Goal: Information Seeking & Learning: Learn about a topic

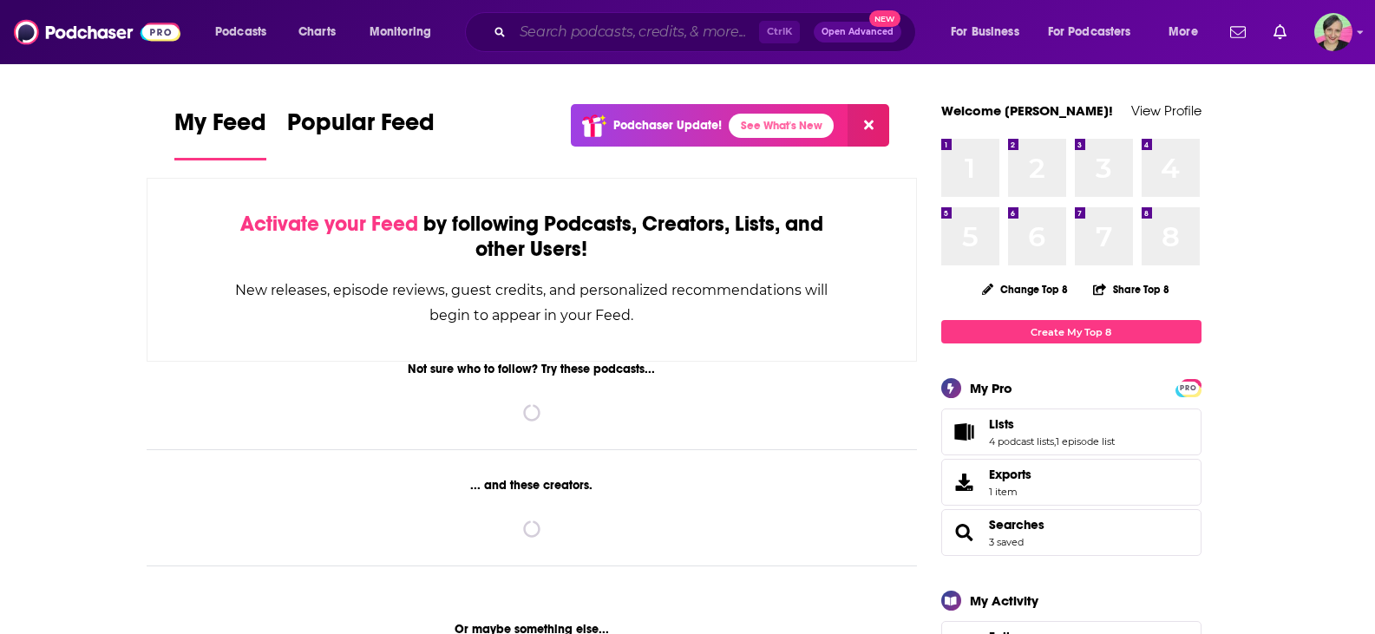
click at [591, 35] on input "Search podcasts, credits, & more..." at bounding box center [636, 32] width 246 height 28
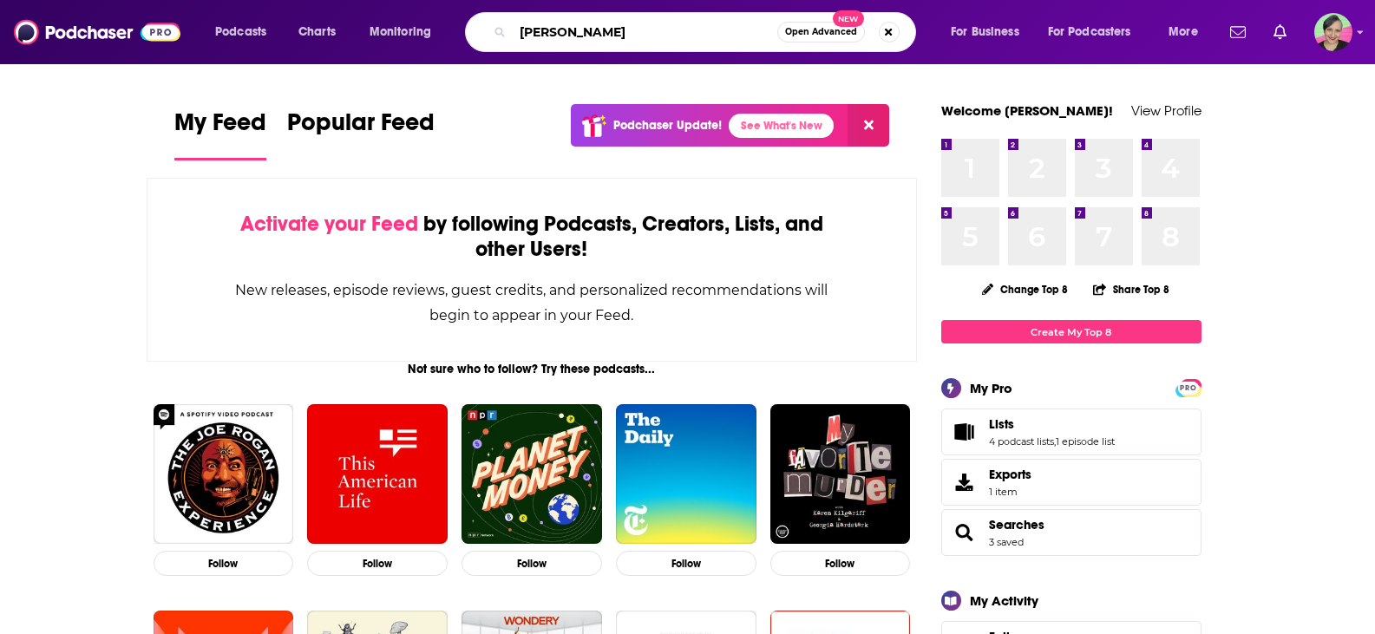
type input "[PERSON_NAME]"
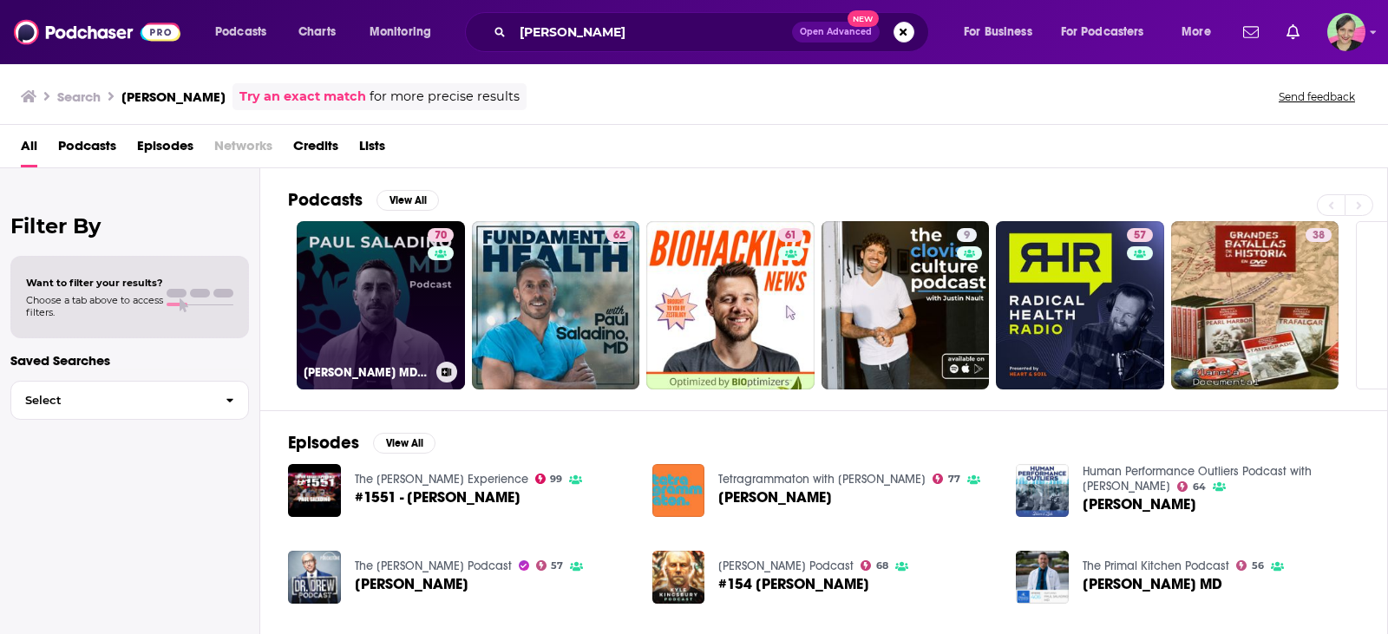
click at [355, 255] on link "70 [PERSON_NAME] MD podcast" at bounding box center [381, 305] width 168 height 168
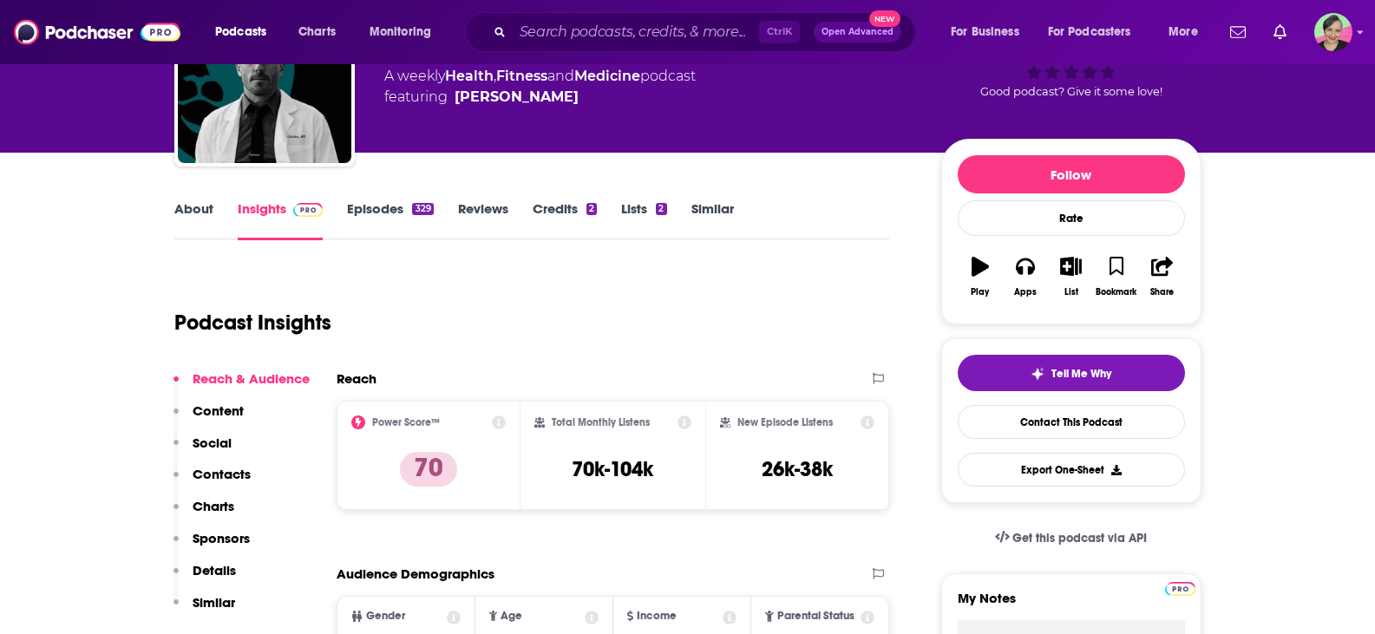
scroll to position [87, 0]
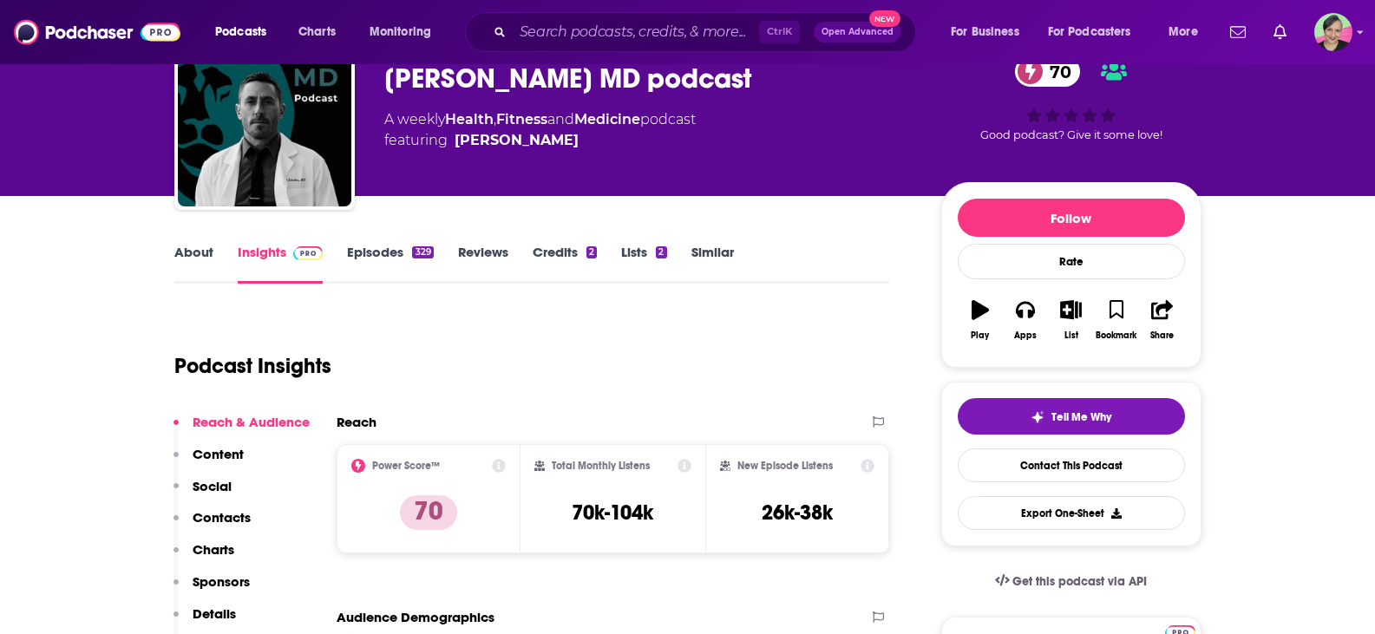
click at [380, 260] on link "Episodes 329" at bounding box center [390, 264] width 86 height 40
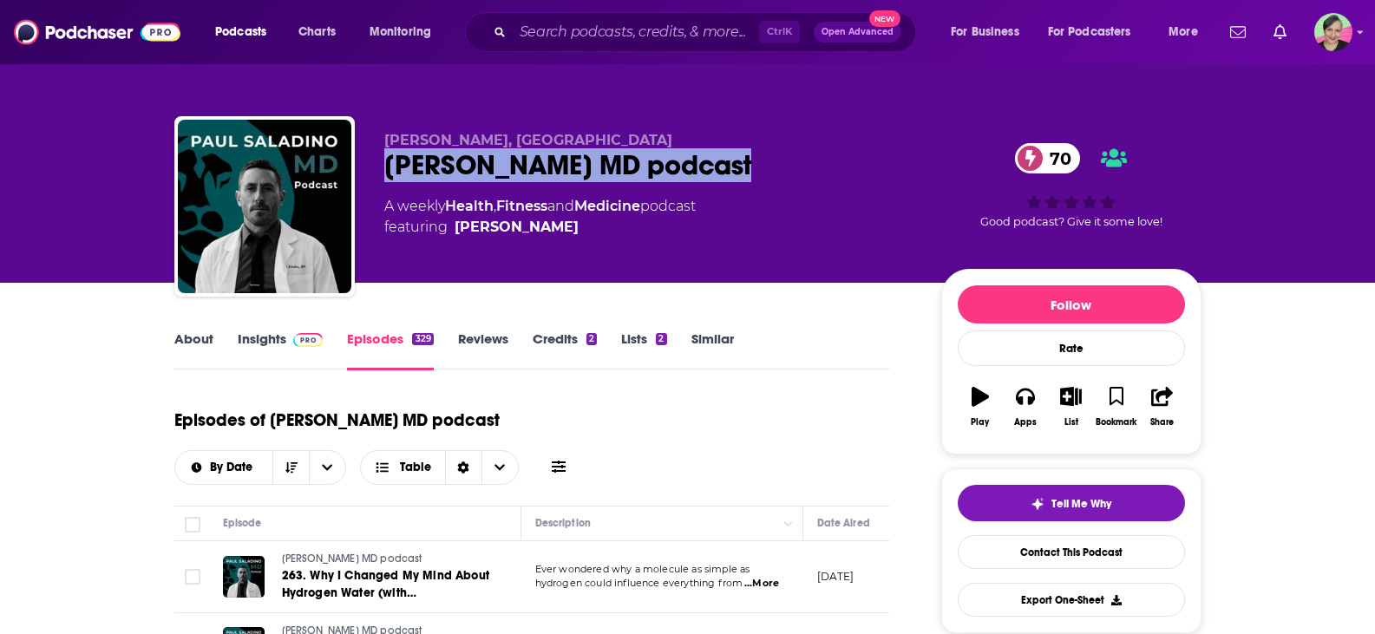
drag, startPoint x: 782, startPoint y: 169, endPoint x: 382, endPoint y: 171, distance: 399.9
click at [381, 173] on div "[PERSON_NAME], MD [PERSON_NAME] MD podcast 70 A weekly Health , Fitness and Med…" at bounding box center [687, 209] width 1027 height 187
copy h2 "[PERSON_NAME] MD podcast"
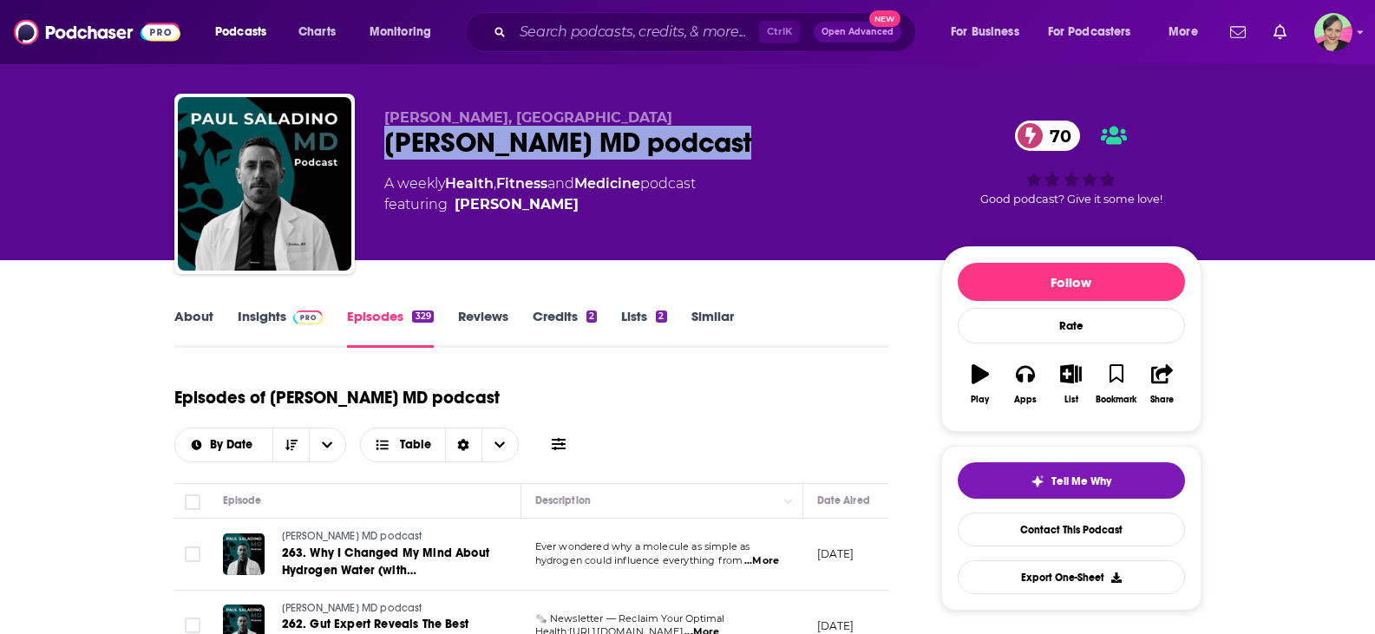
scroll to position [87, 0]
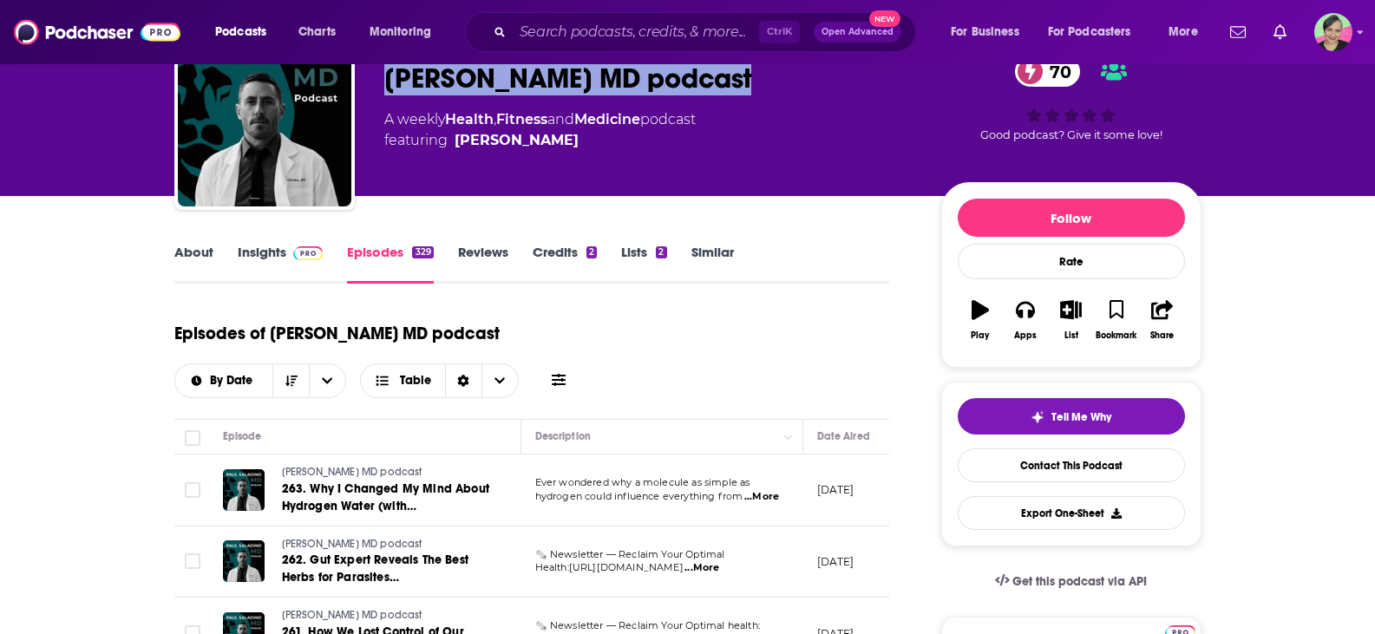
click at [566, 372] on span at bounding box center [559, 380] width 14 height 16
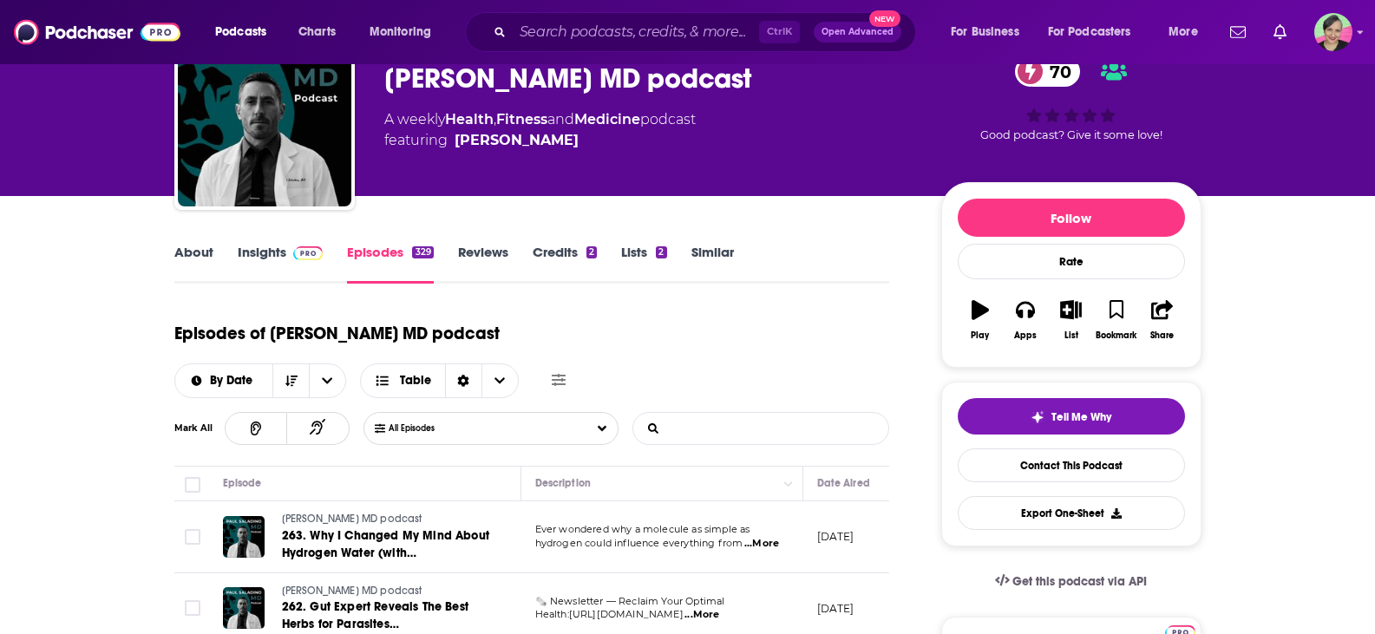
drag, startPoint x: 739, startPoint y: 386, endPoint x: 746, endPoint y: 376, distance: 12.5
click at [739, 413] on input "List Search Input" at bounding box center [723, 428] width 181 height 31
type input "[PERSON_NAME]"
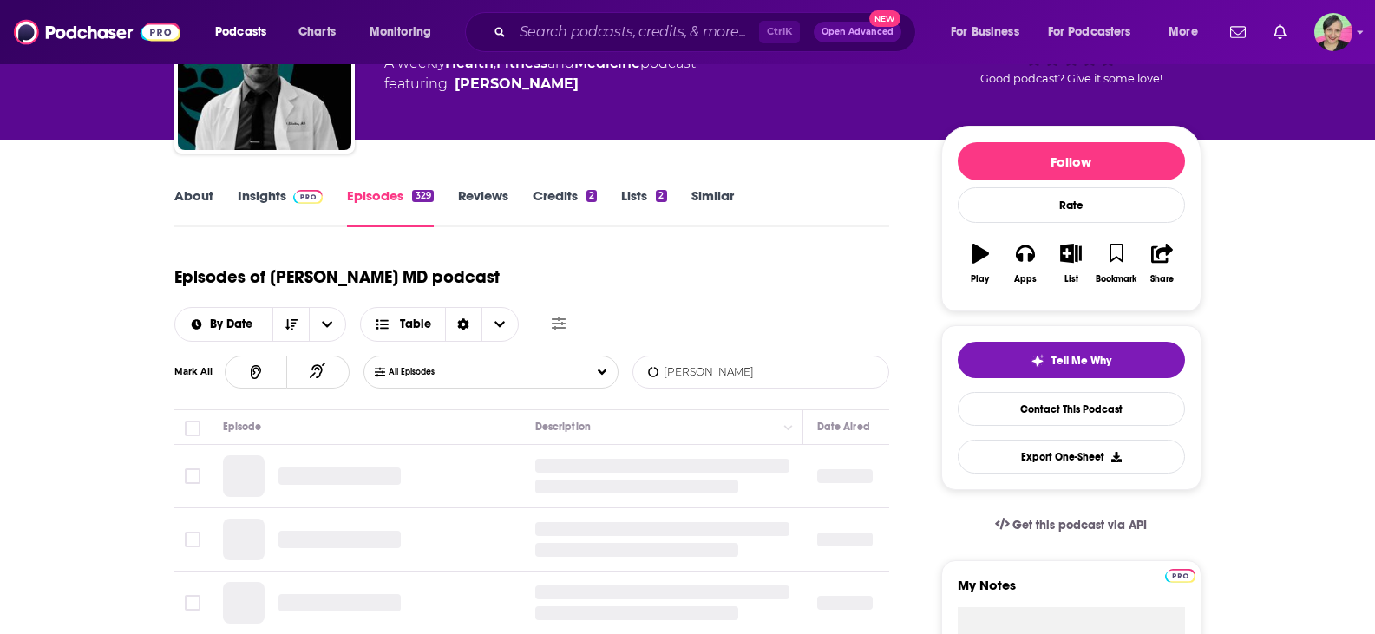
scroll to position [260, 0]
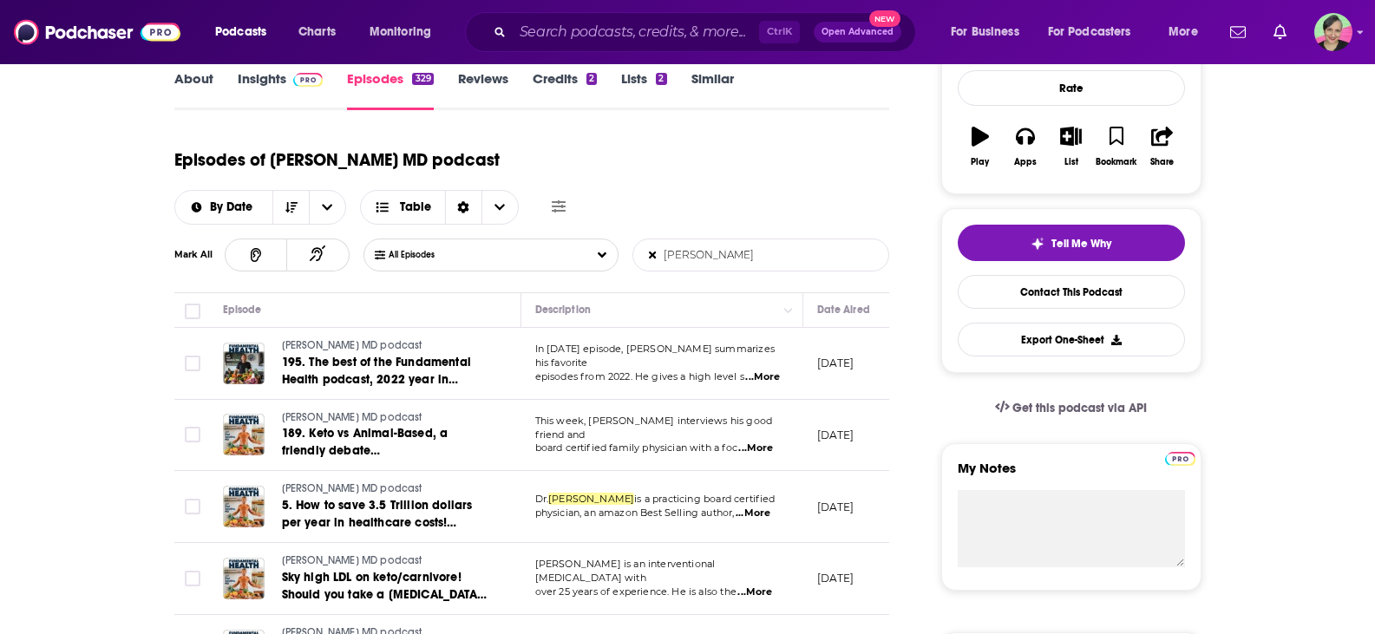
click at [769, 370] on span "...More" at bounding box center [762, 377] width 35 height 14
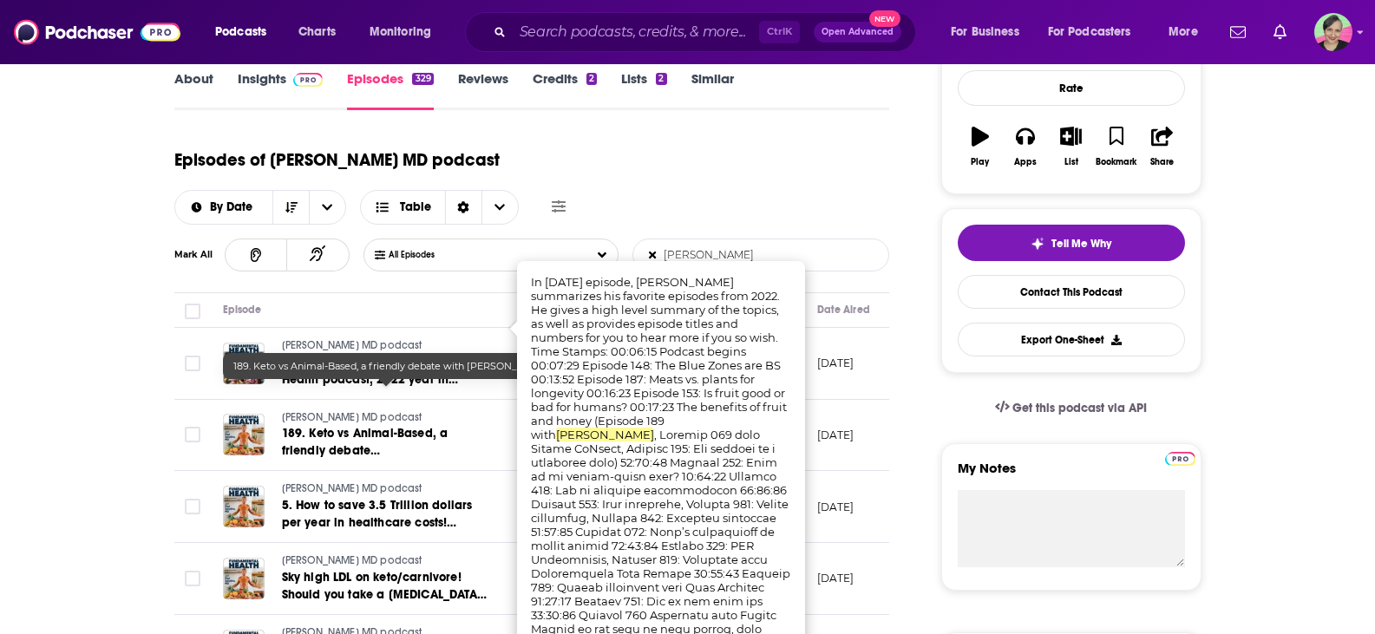
drag, startPoint x: 0, startPoint y: 409, endPoint x: 43, endPoint y: 391, distance: 46.7
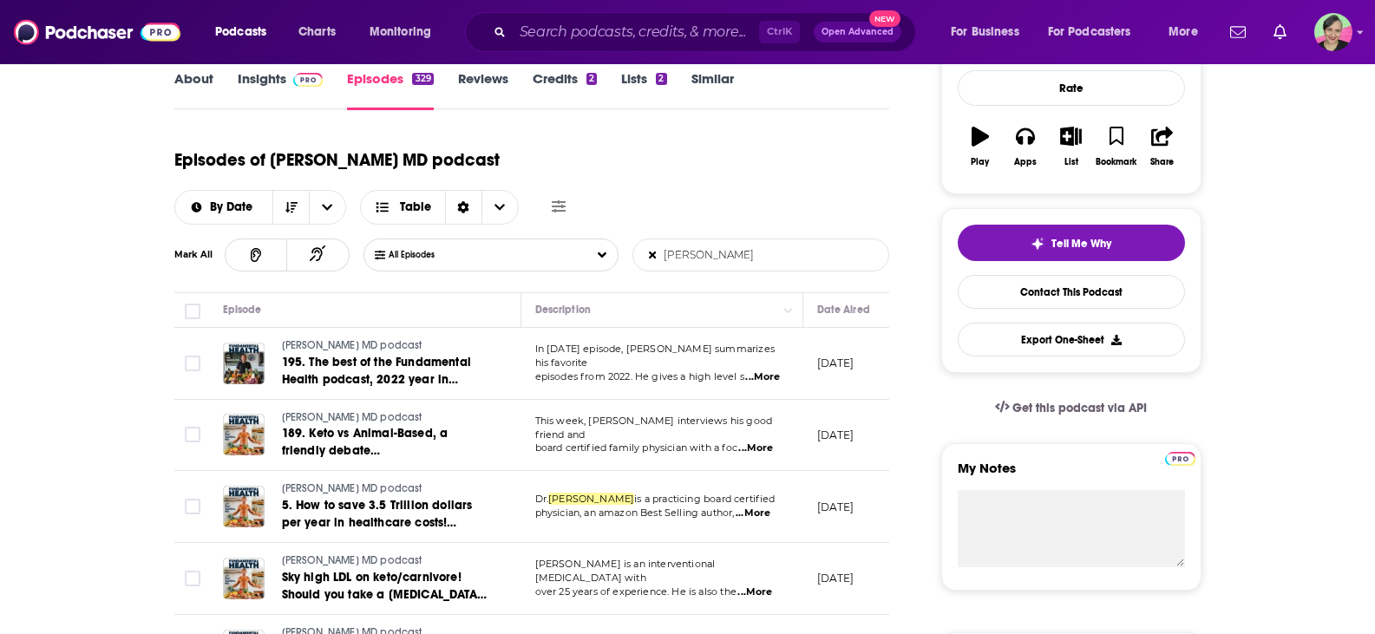
click at [770, 442] on span "...More" at bounding box center [755, 449] width 35 height 14
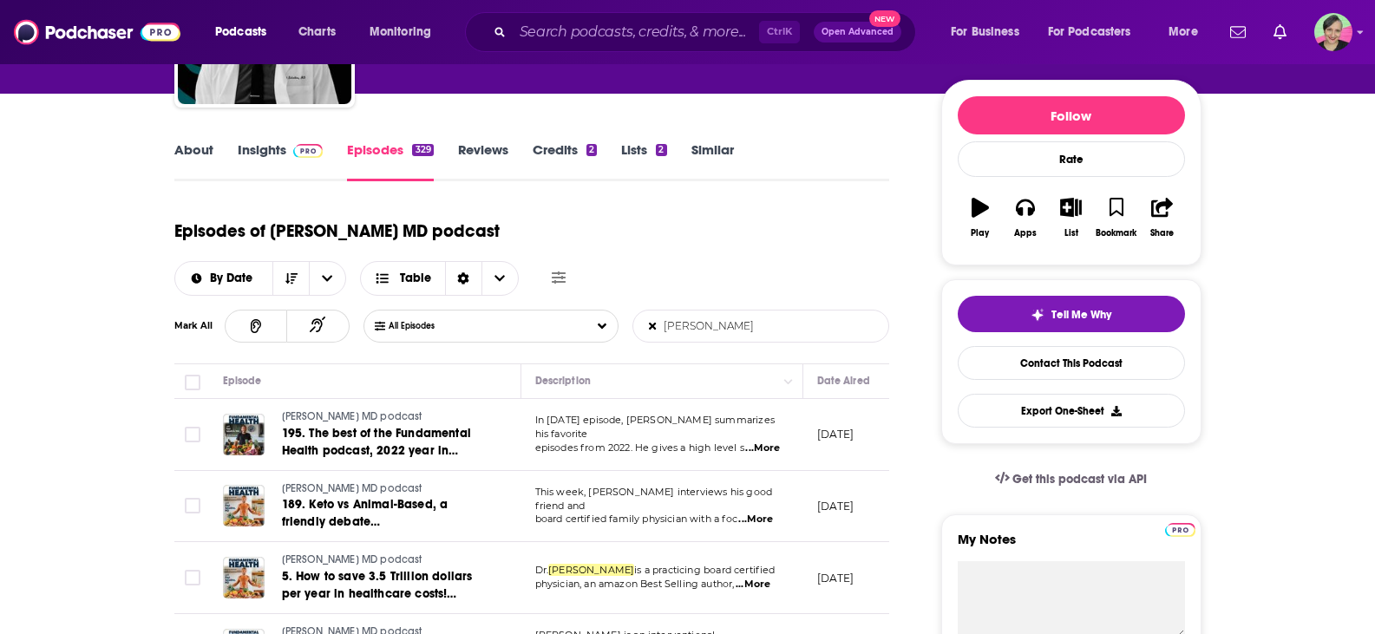
scroll to position [87, 0]
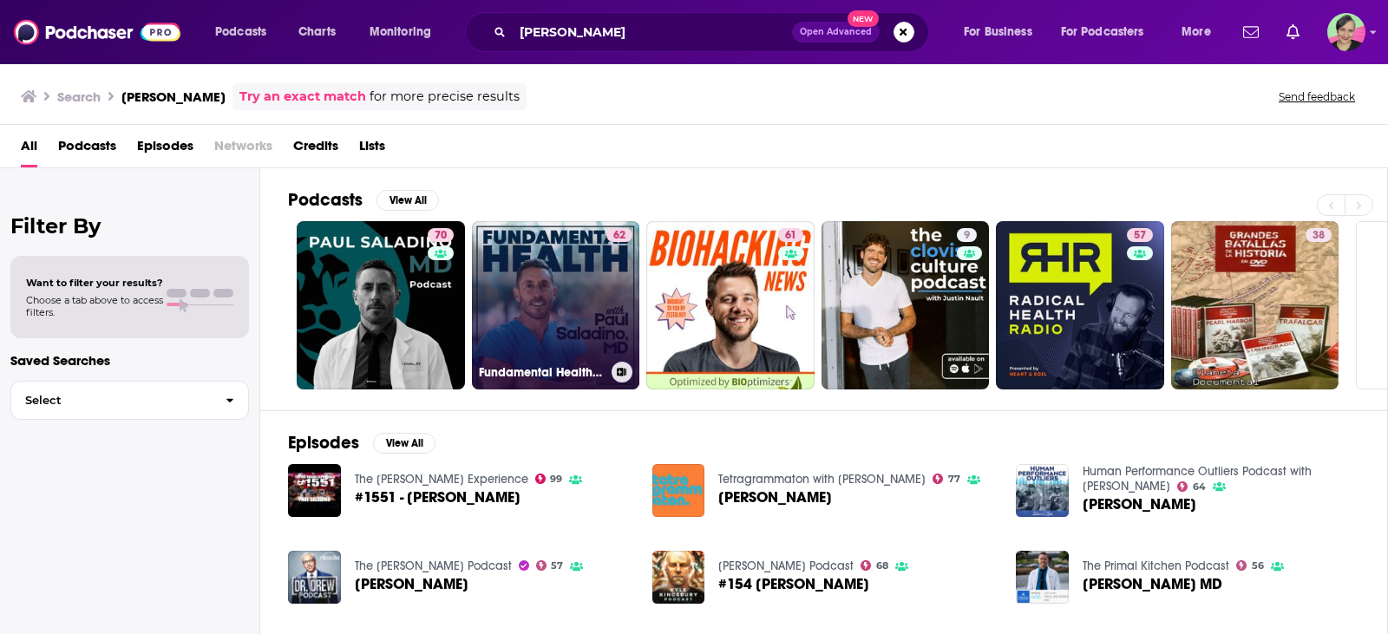
click at [557, 268] on link "62 Fundamental Health with [PERSON_NAME],[GEOGRAPHIC_DATA]" at bounding box center [556, 305] width 168 height 168
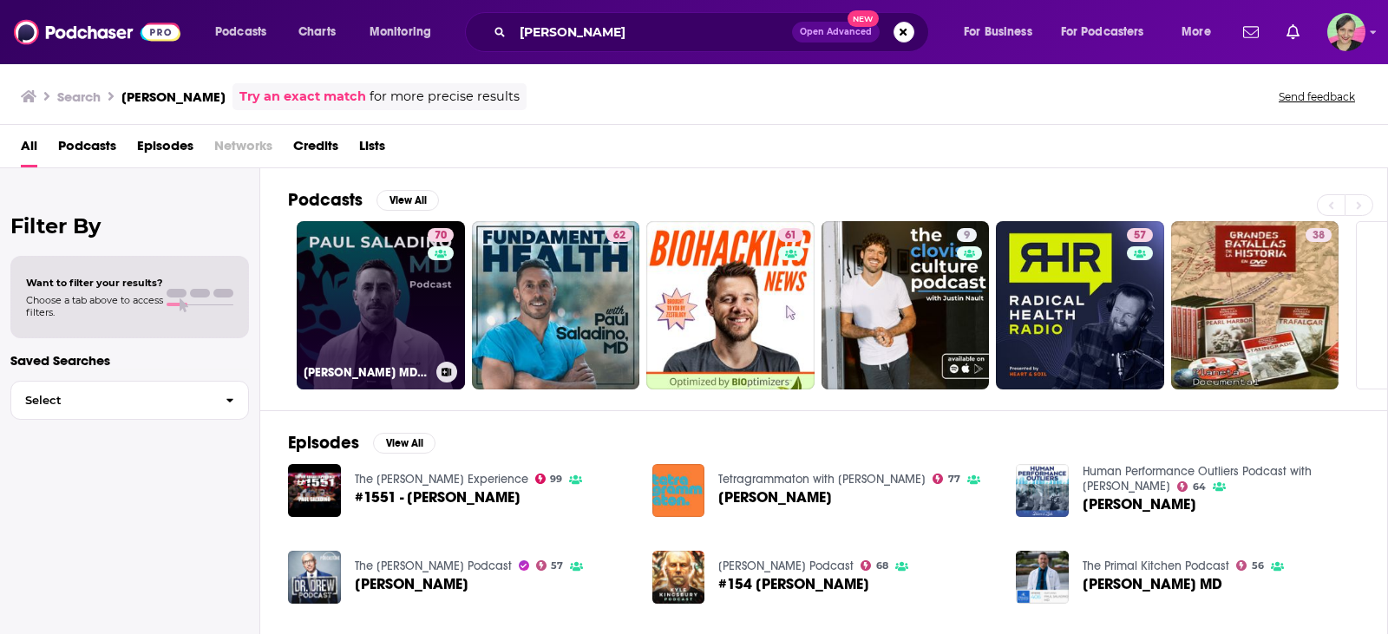
click at [363, 237] on link "70 [PERSON_NAME] MD podcast" at bounding box center [381, 305] width 168 height 168
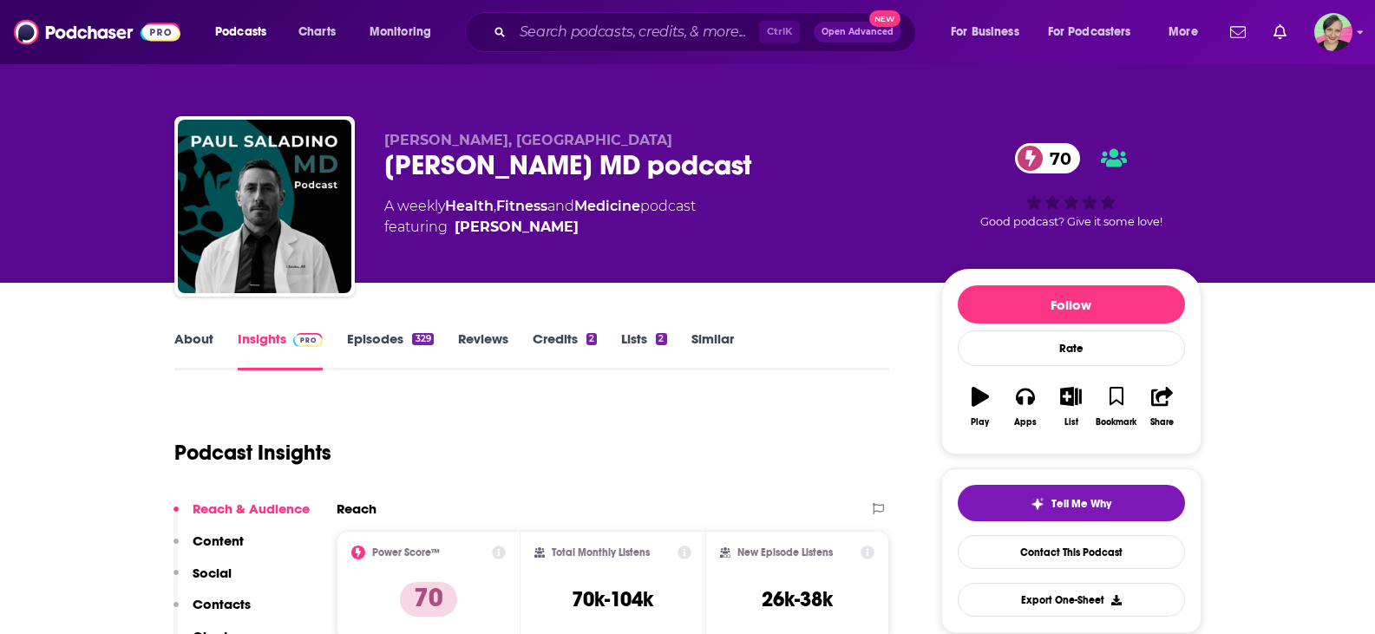
scroll to position [87, 0]
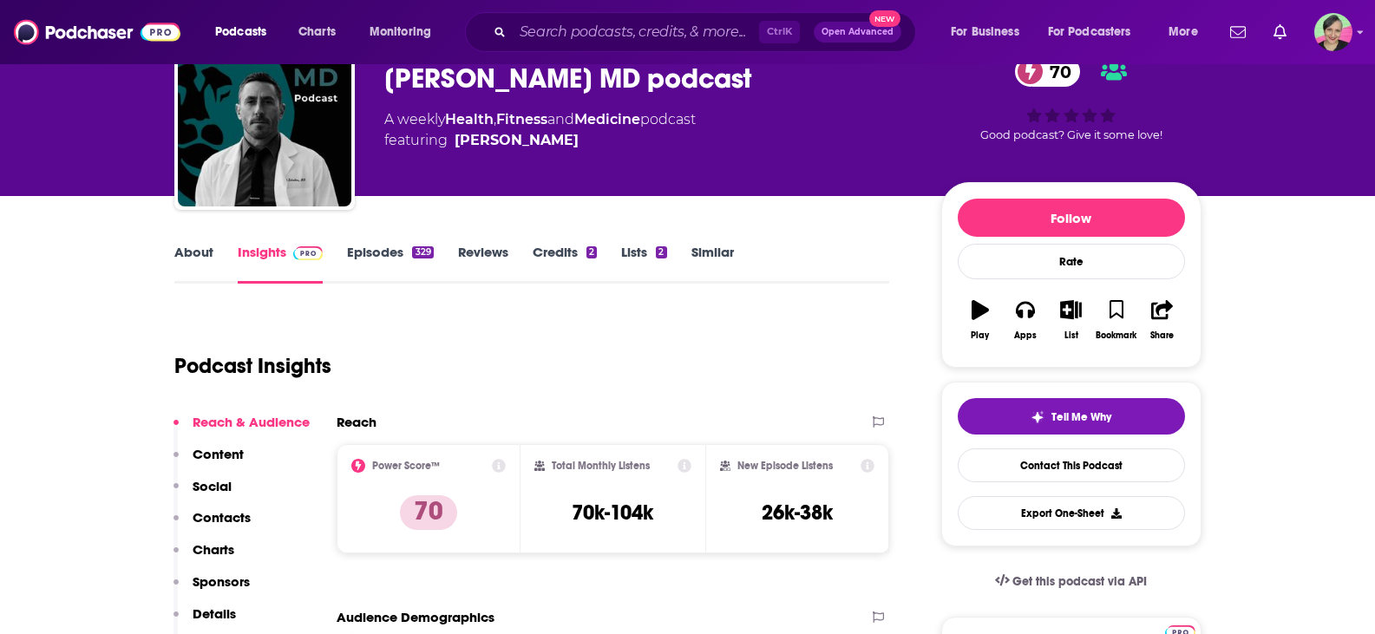
click at [383, 252] on link "Episodes 329" at bounding box center [390, 264] width 86 height 40
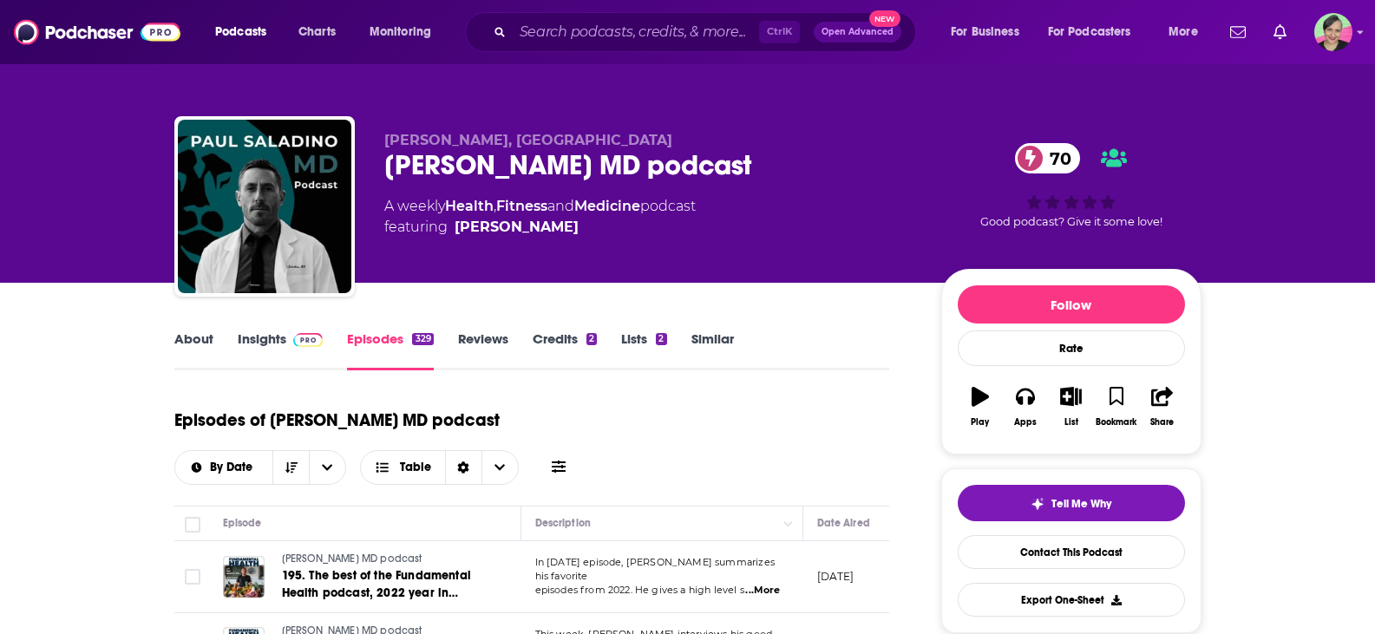
click at [194, 337] on link "About" at bounding box center [193, 351] width 39 height 40
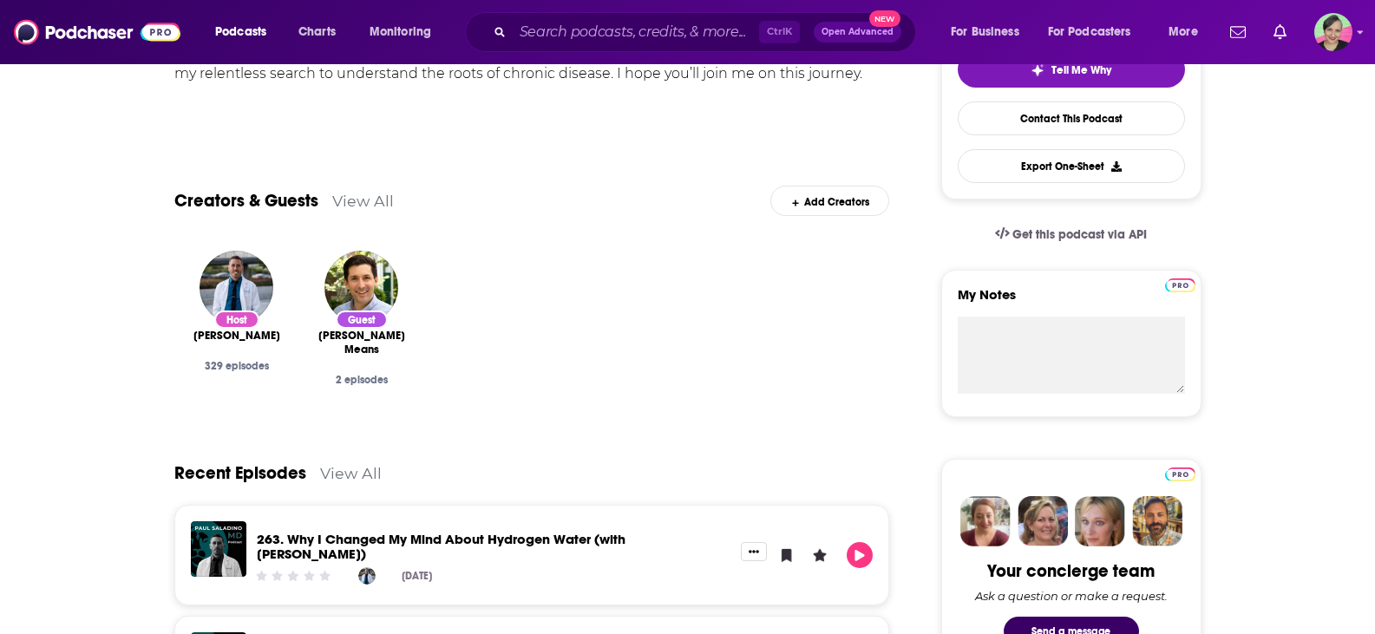
scroll to position [694, 0]
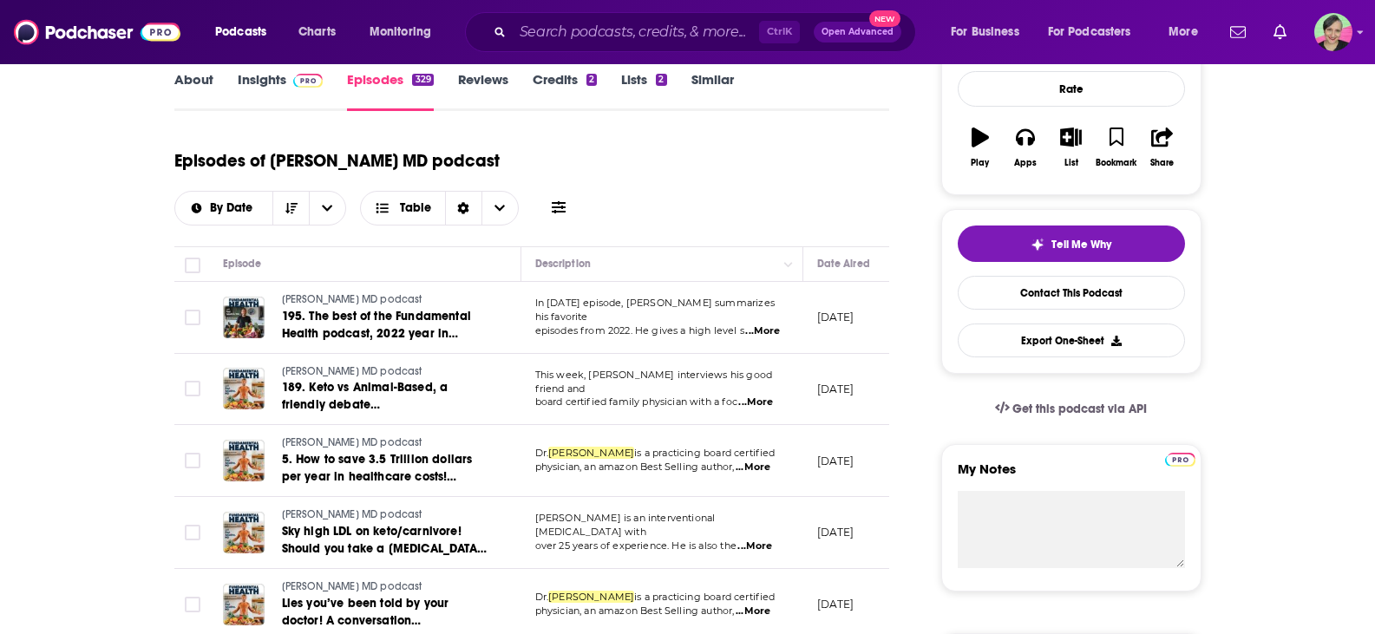
scroll to position [260, 0]
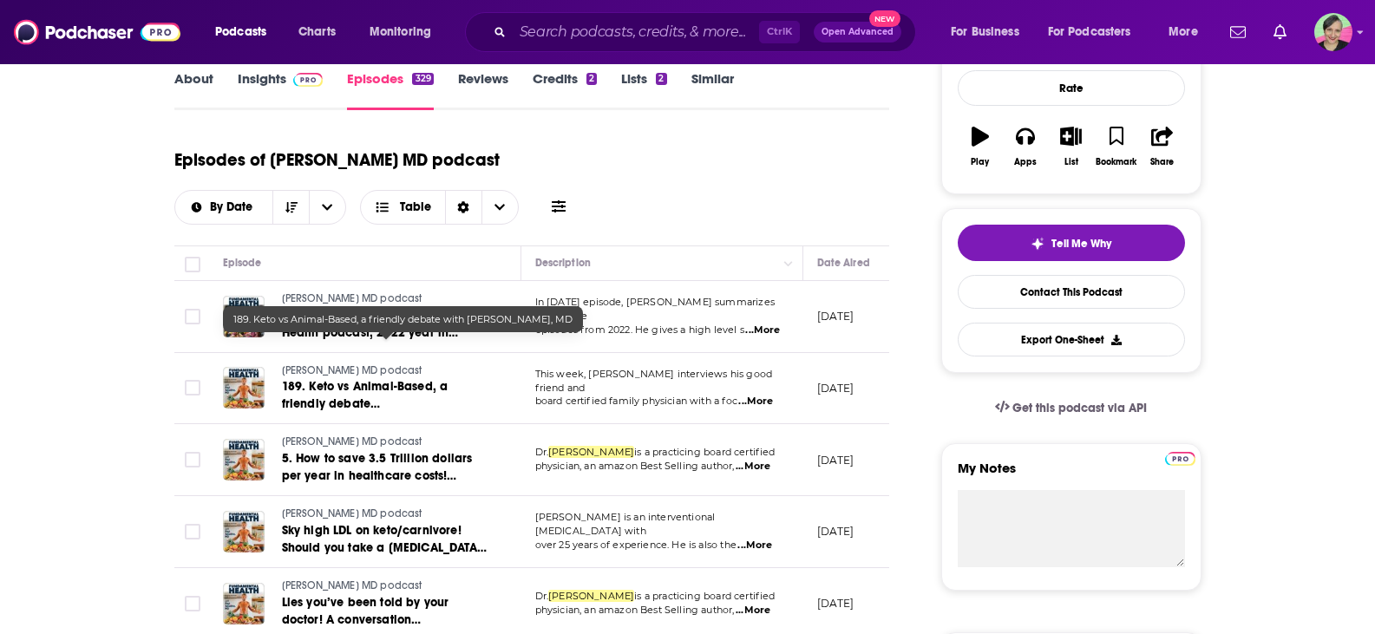
click at [372, 379] on span "189. Keto vs Animal-Based, a friendly debate with" at bounding box center [365, 403] width 167 height 49
